Goal: Information Seeking & Learning: Learn about a topic

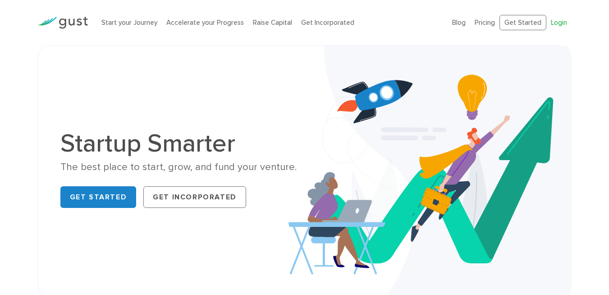
click at [552, 20] on link "Login" at bounding box center [559, 22] width 16 height 8
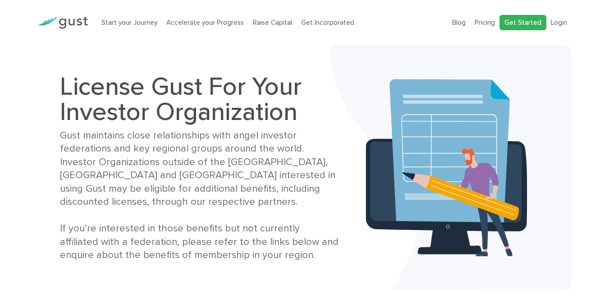
click at [511, 21] on link "Get Started" at bounding box center [523, 23] width 47 height 16
click at [532, 28] on link "Get Started" at bounding box center [523, 23] width 47 height 16
